Goal: Check status: Check status

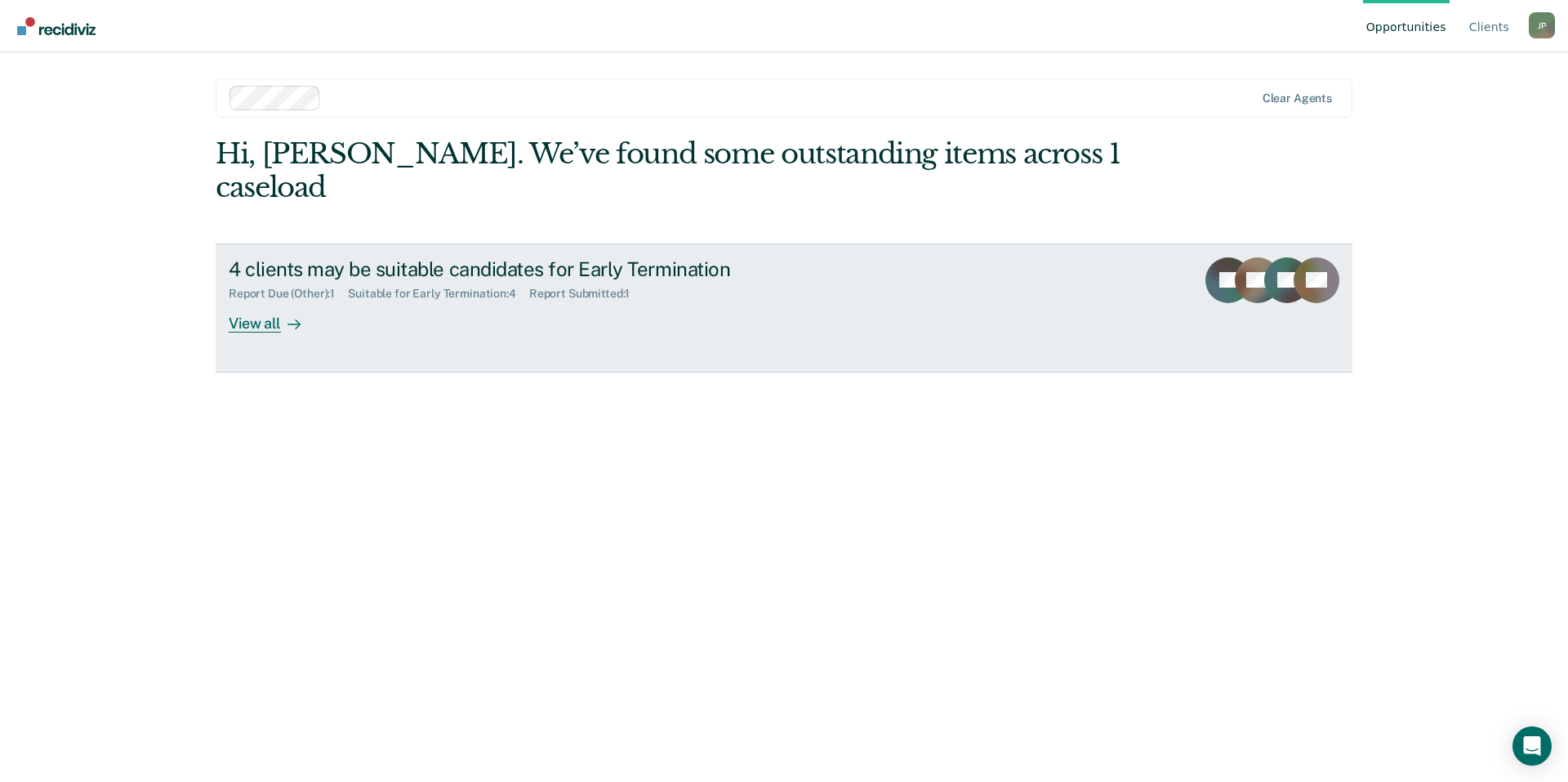
click at [367, 280] on div "Report Due (Other) : 1 Suitable for Early Termination : 4 Report Submitted : 1" at bounding box center [516, 290] width 573 height 21
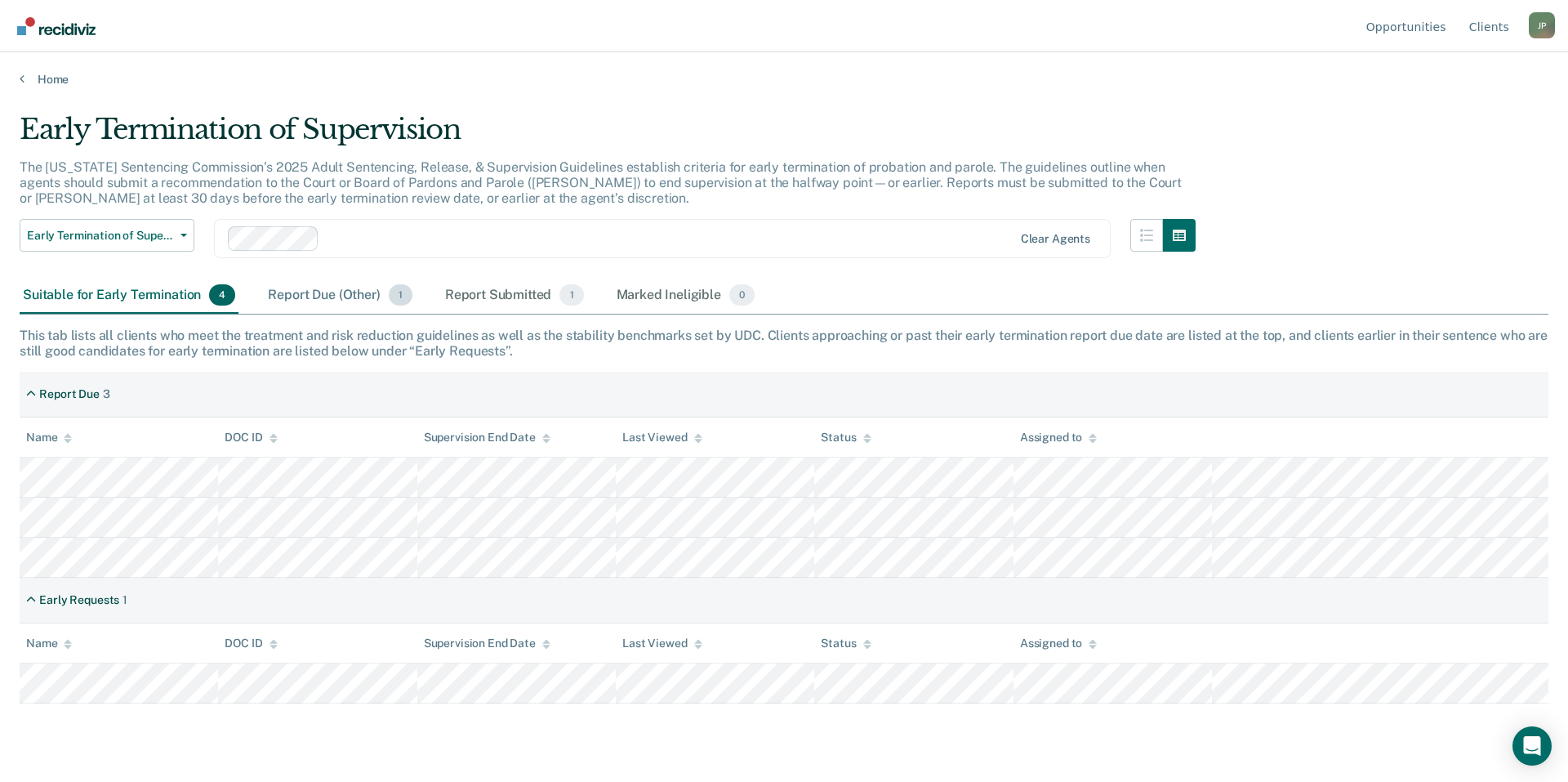
click at [306, 299] on div "Report Due (Other) 1" at bounding box center [339, 296] width 150 height 36
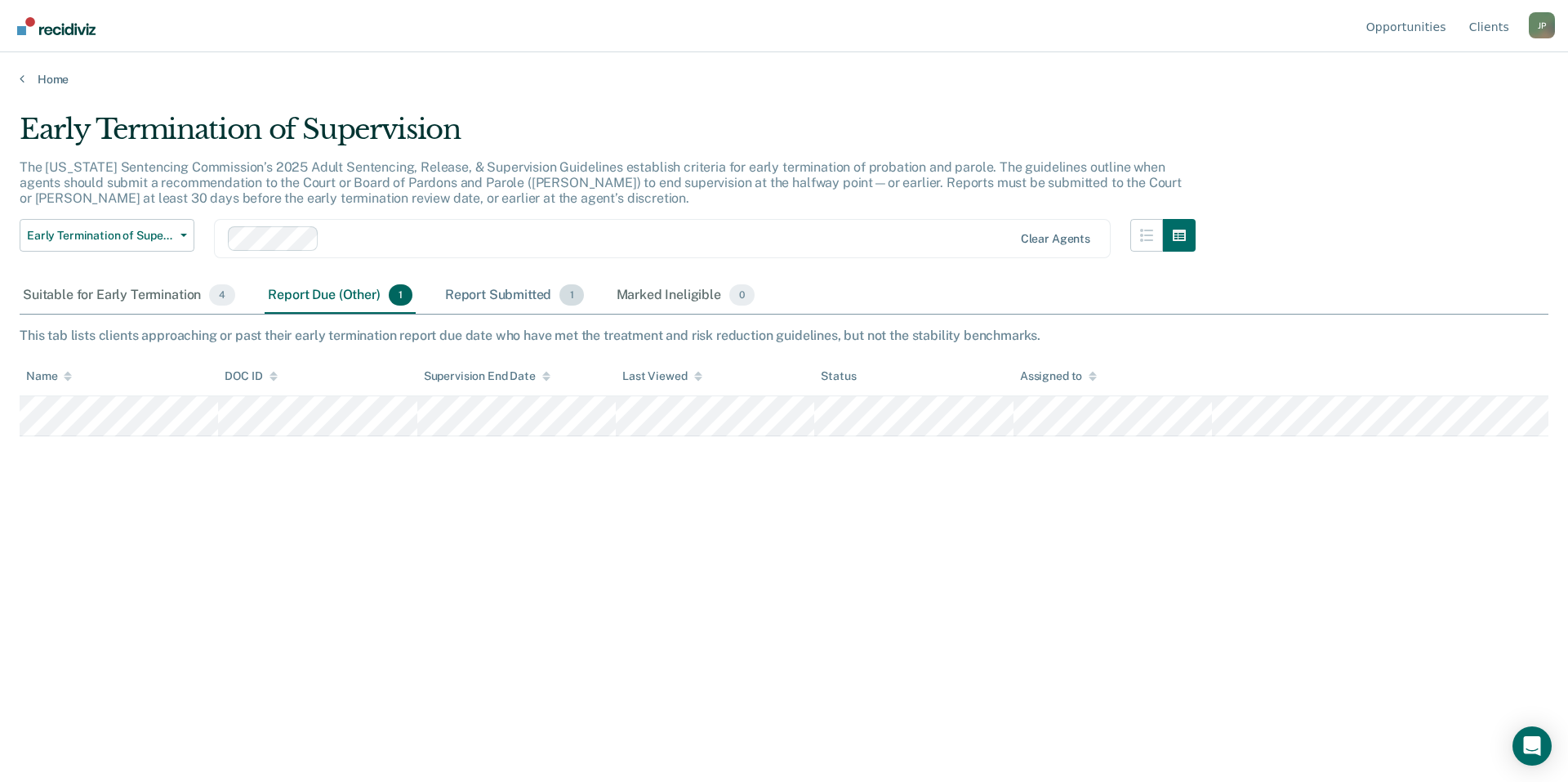
click at [503, 304] on div "Report Submitted 1" at bounding box center [514, 296] width 145 height 36
click at [309, 303] on div "Report Due (Other) 1" at bounding box center [339, 296] width 150 height 36
click at [112, 309] on div "Suitable for Early Termination 4" at bounding box center [129, 296] width 219 height 36
